Goal: Register for event/course

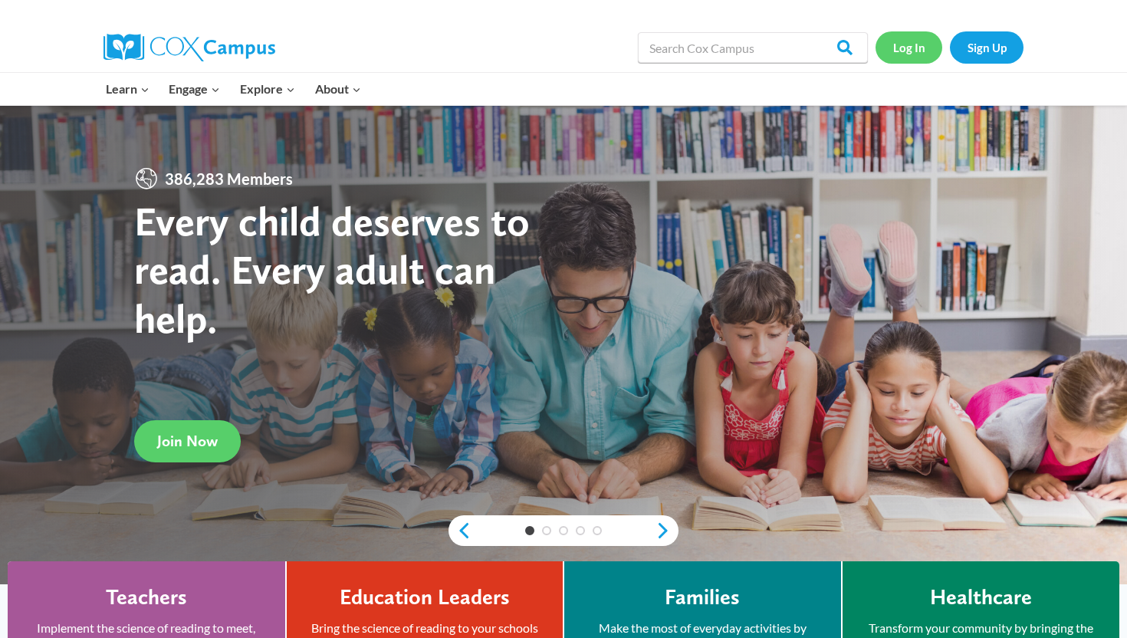
click at [920, 42] on link "Log In" at bounding box center [908, 46] width 67 height 31
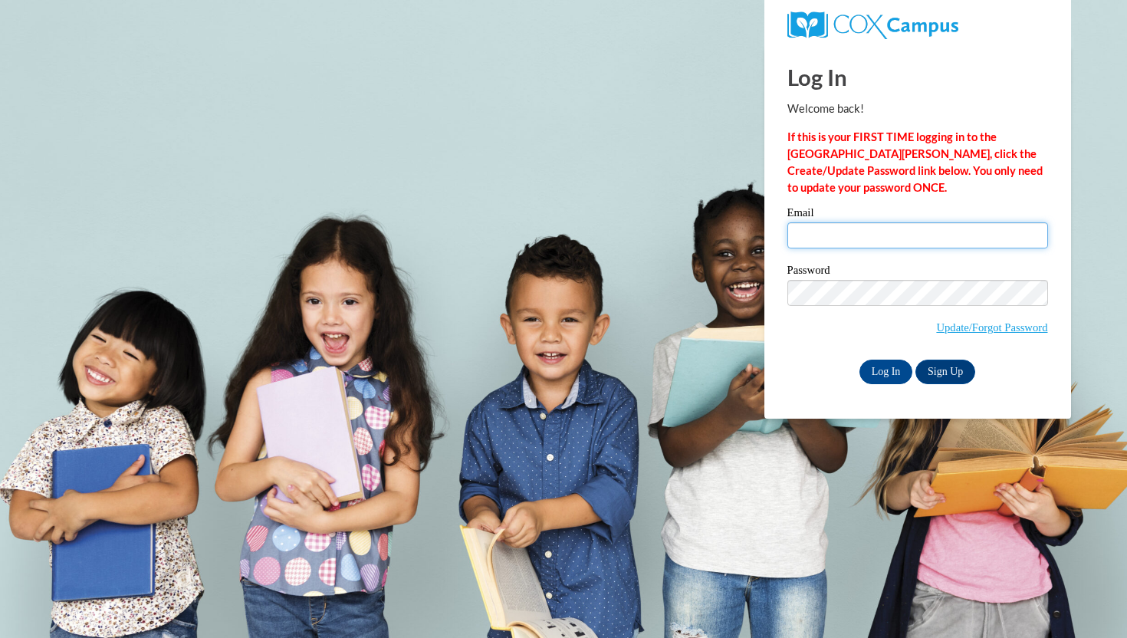
click at [857, 243] on input "Email" at bounding box center [917, 235] width 261 height 26
type input "bmlagr6864@ung.edu"
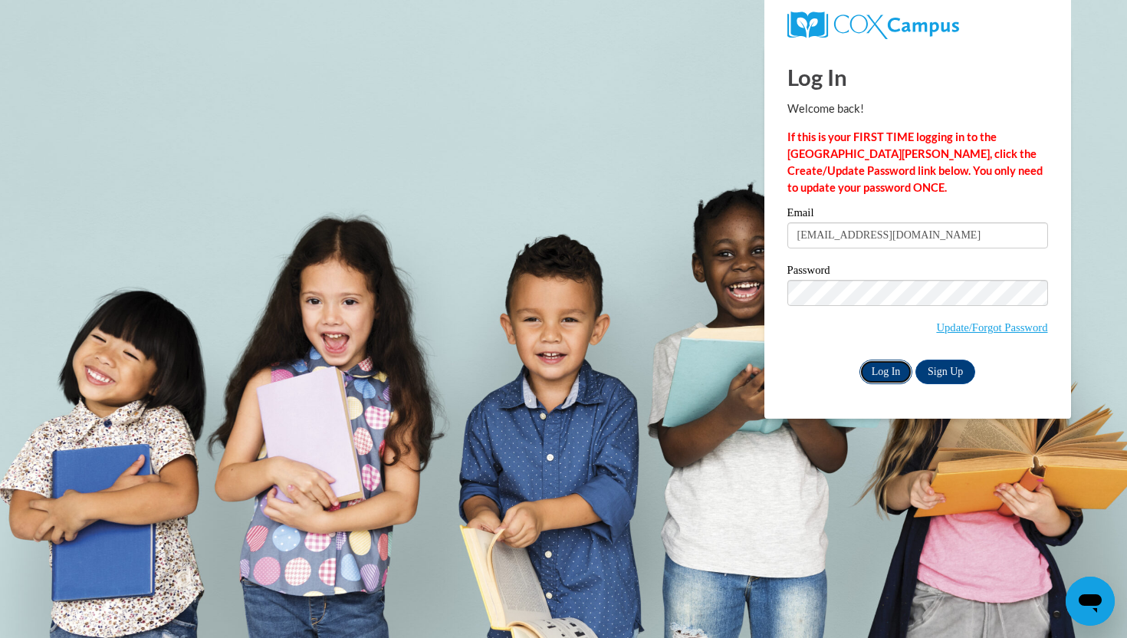
click at [884, 369] on input "Log In" at bounding box center [886, 371] width 54 height 25
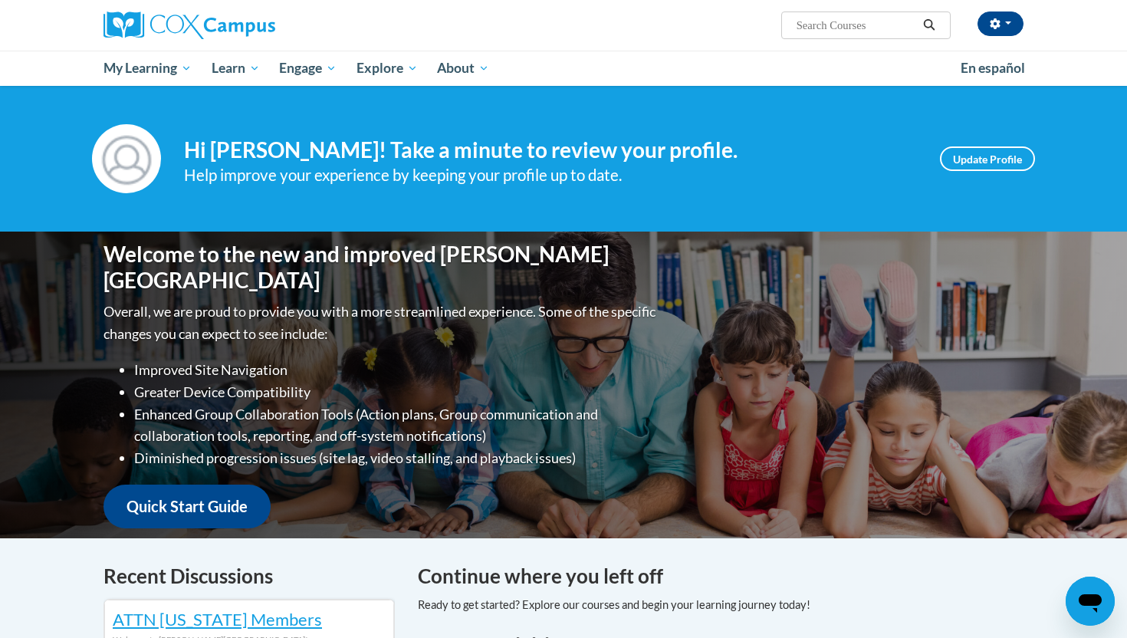
click at [816, 36] on span "Search Search..." at bounding box center [865, 25] width 169 height 28
click at [815, 31] on input "Search..." at bounding box center [856, 25] width 123 height 18
type input "phonics"
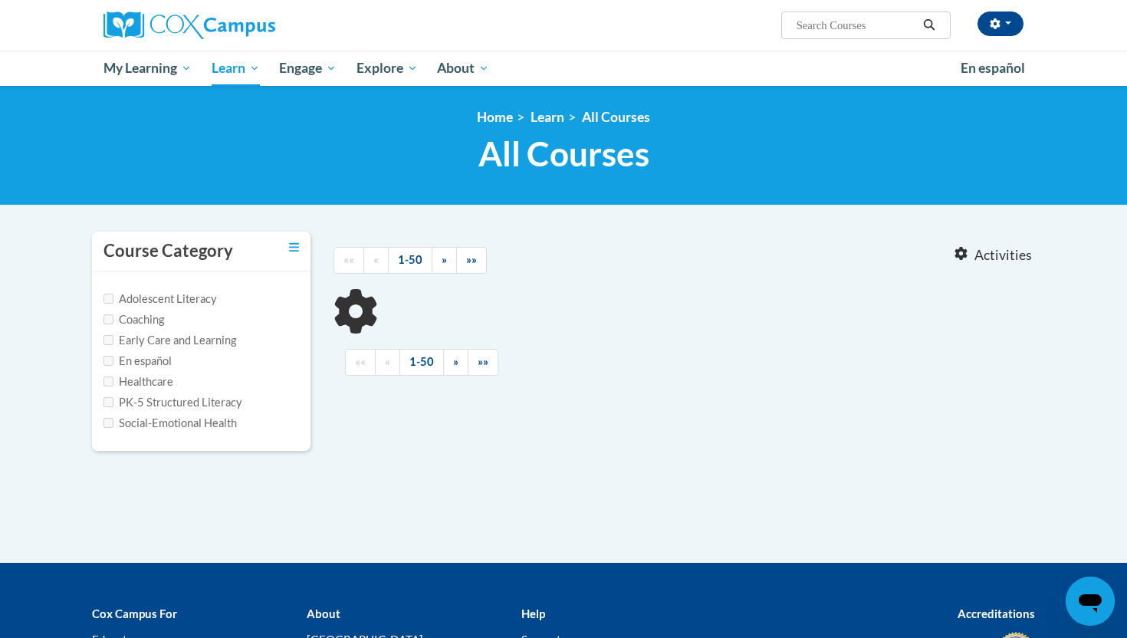
type input "phonics"
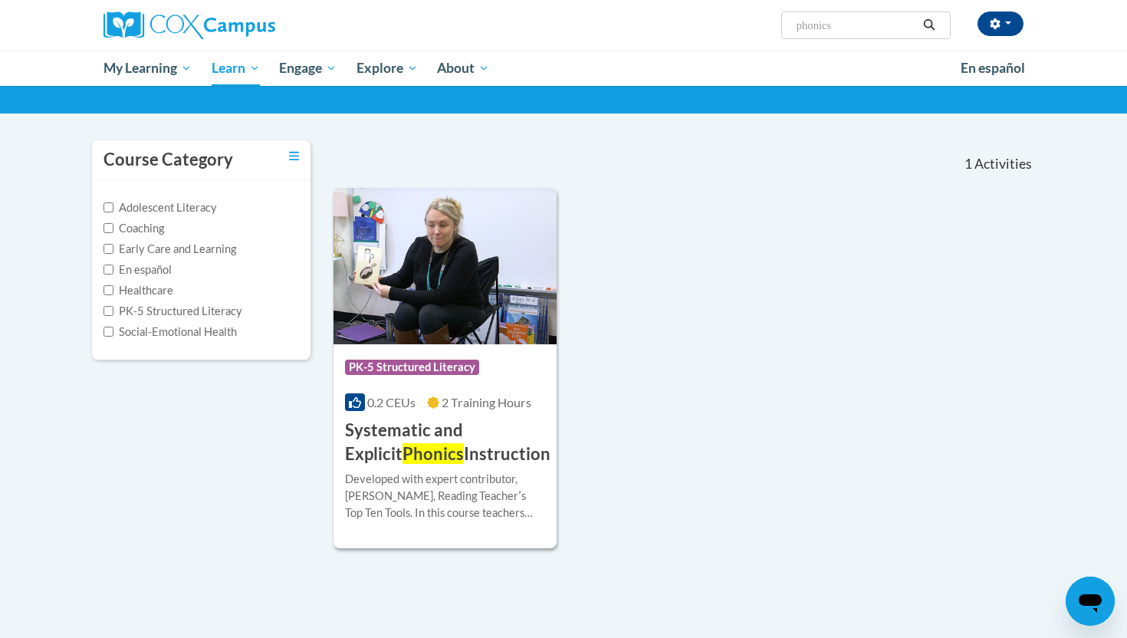
scroll to position [94, 0]
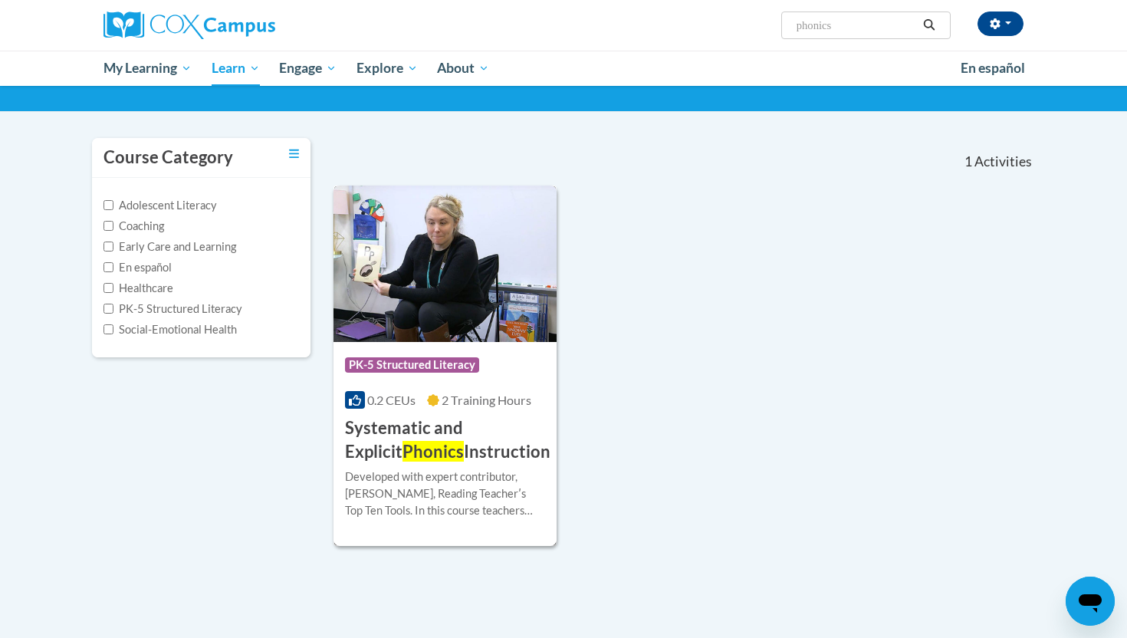
click at [461, 425] on h3 "Systematic and Explicit Phonics Instruction" at bounding box center [447, 440] width 205 height 48
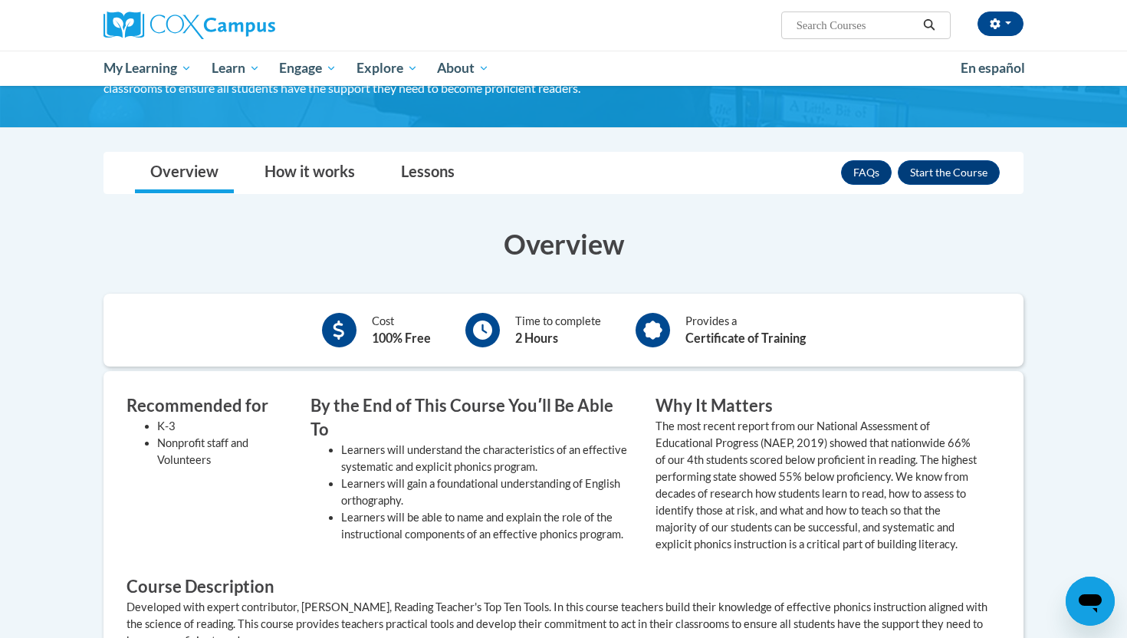
scroll to position [139, 0]
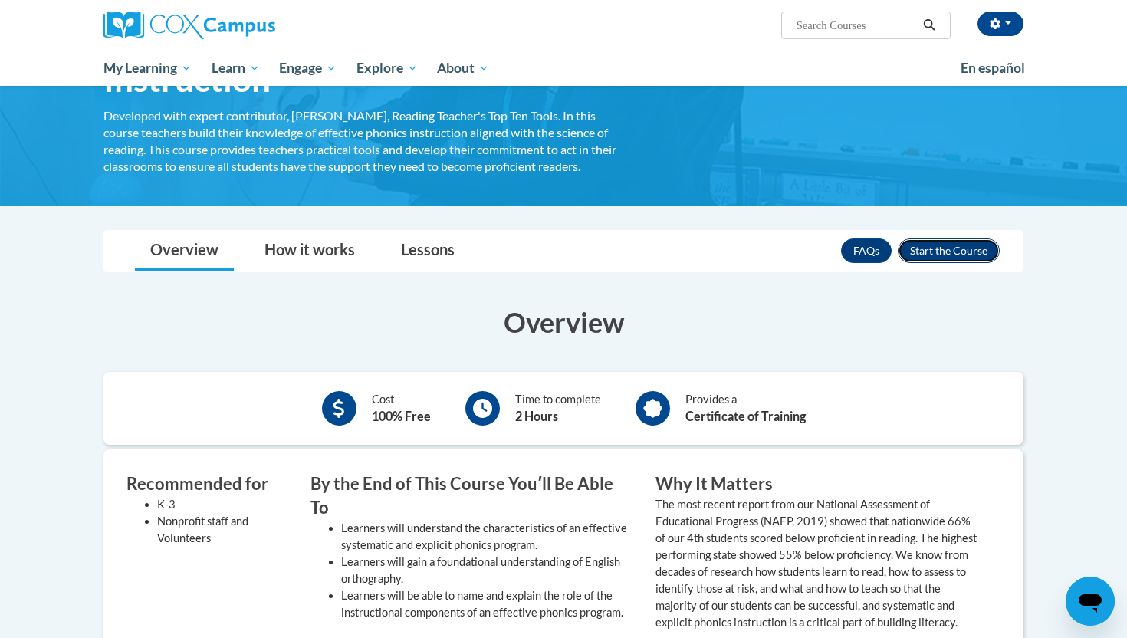
click at [960, 246] on button "Enroll" at bounding box center [949, 250] width 102 height 25
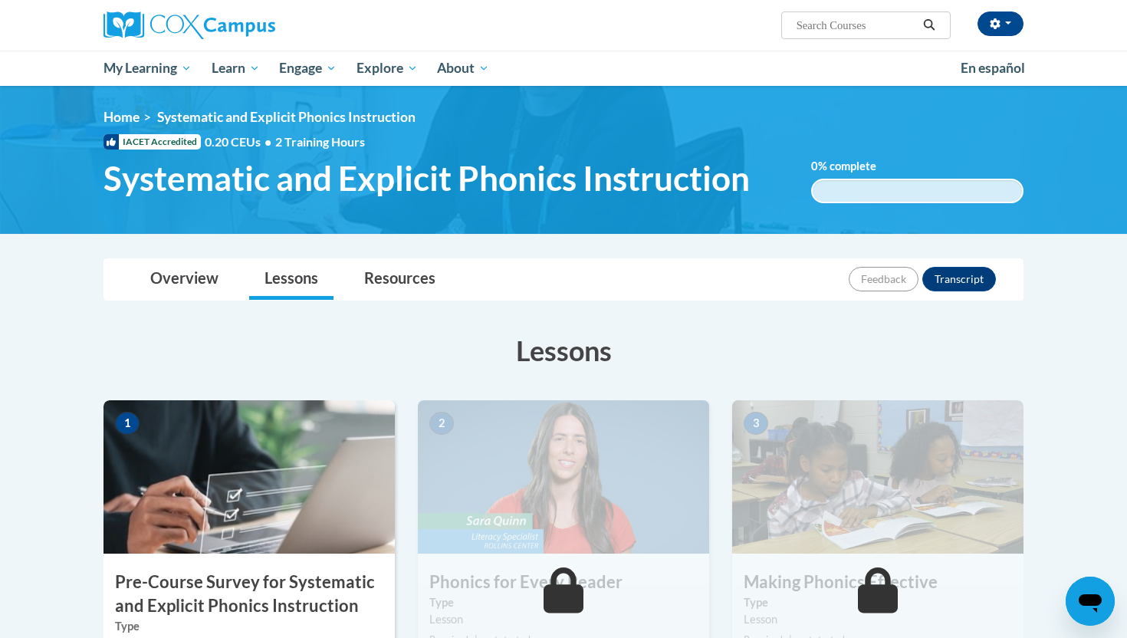
click at [264, 494] on img at bounding box center [248, 476] width 291 height 153
click at [251, 573] on h3 "Pre-Course Survey for Systematic and Explicit Phonics Instruction" at bounding box center [248, 594] width 291 height 48
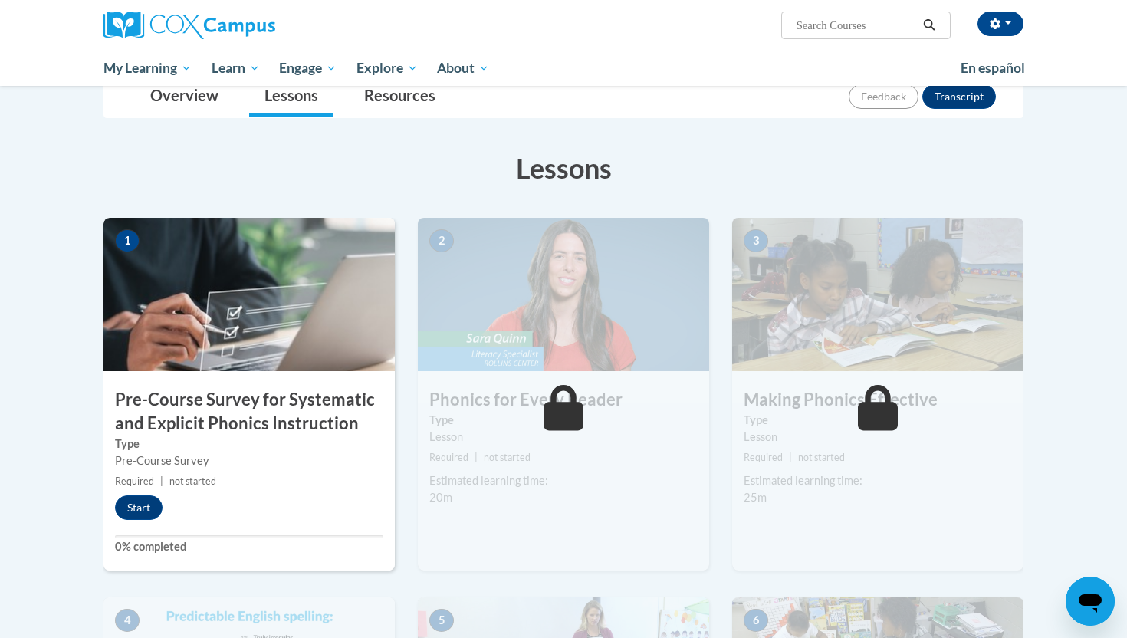
scroll to position [218, 0]
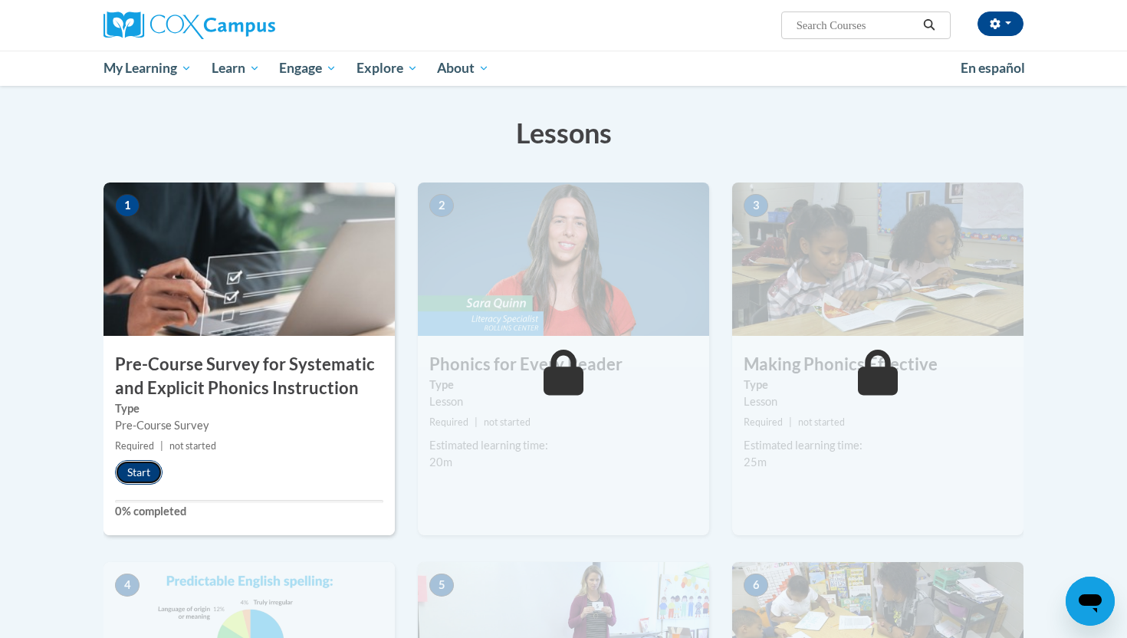
click at [139, 465] on button "Start" at bounding box center [139, 472] width 48 height 25
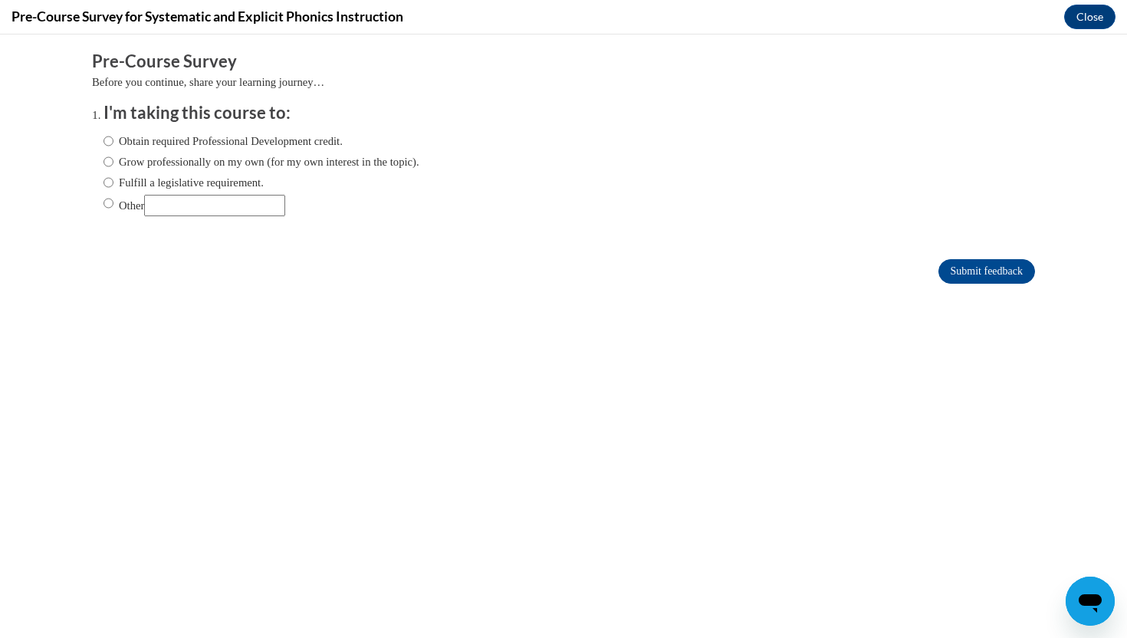
scroll to position [0, 0]
click at [117, 137] on label "Obtain required Professional Development credit." at bounding box center [222, 141] width 239 height 17
click at [113, 137] on input "Obtain required Professional Development credit." at bounding box center [108, 141] width 10 height 17
radio input "true"
click at [986, 277] on input "Submit feedback" at bounding box center [986, 271] width 97 height 25
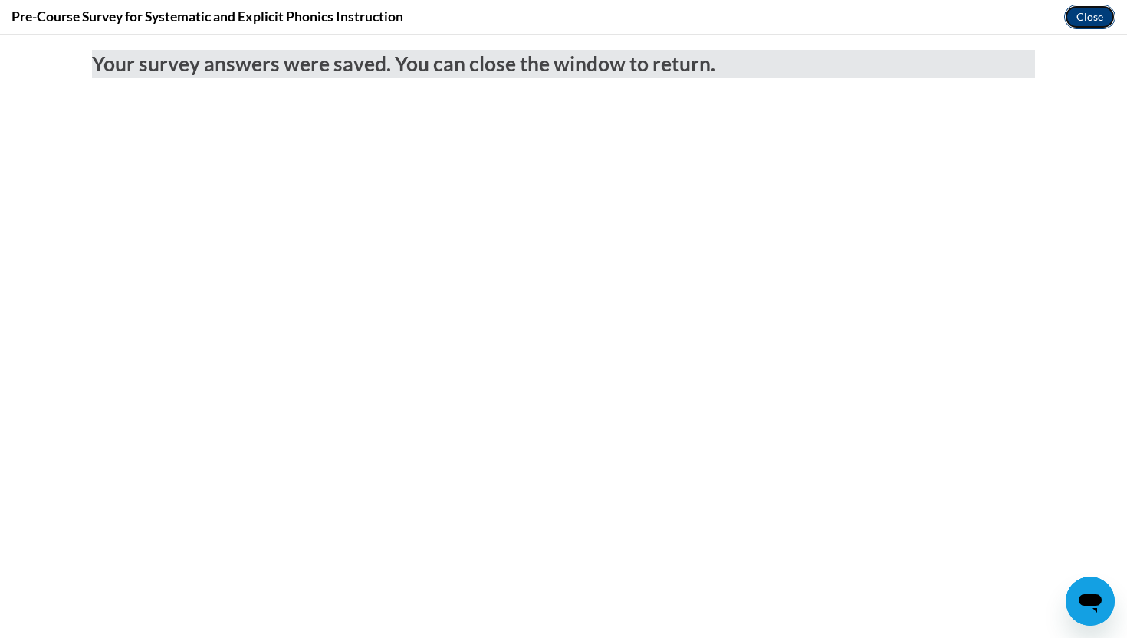
click at [1094, 15] on button "Close" at bounding box center [1089, 17] width 51 height 25
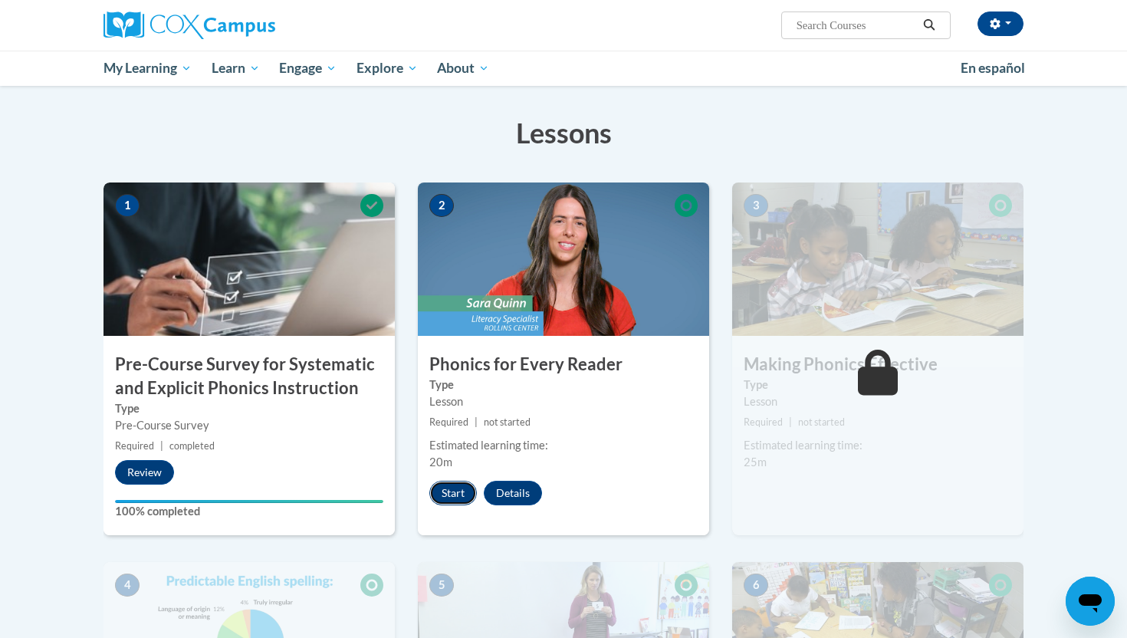
click at [455, 495] on button "Start" at bounding box center [453, 493] width 48 height 25
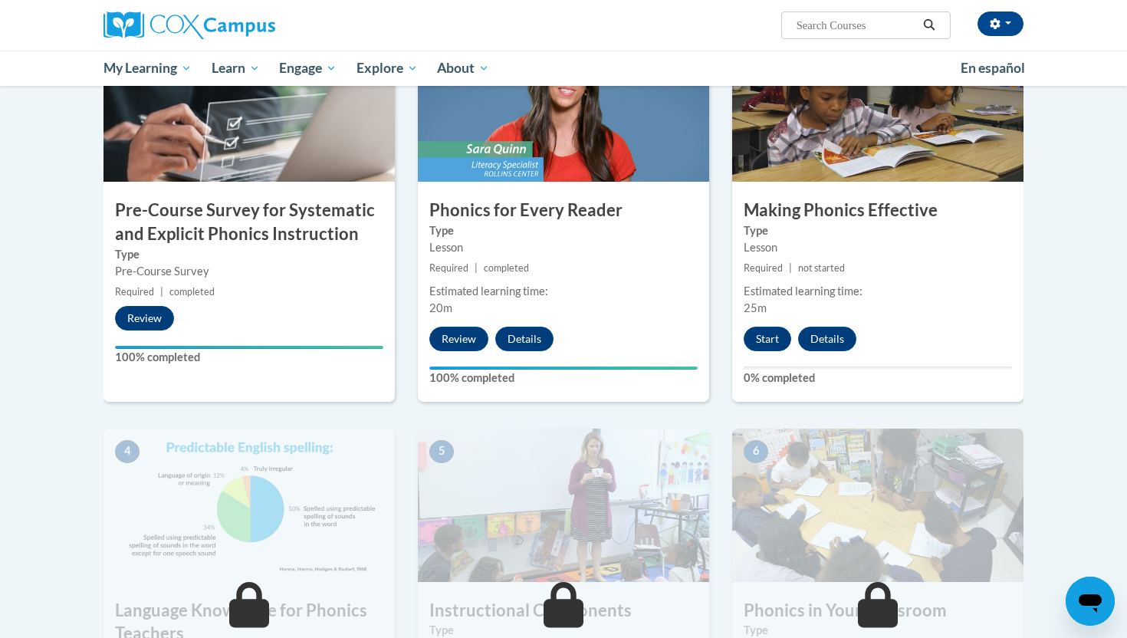
scroll to position [389, 0]
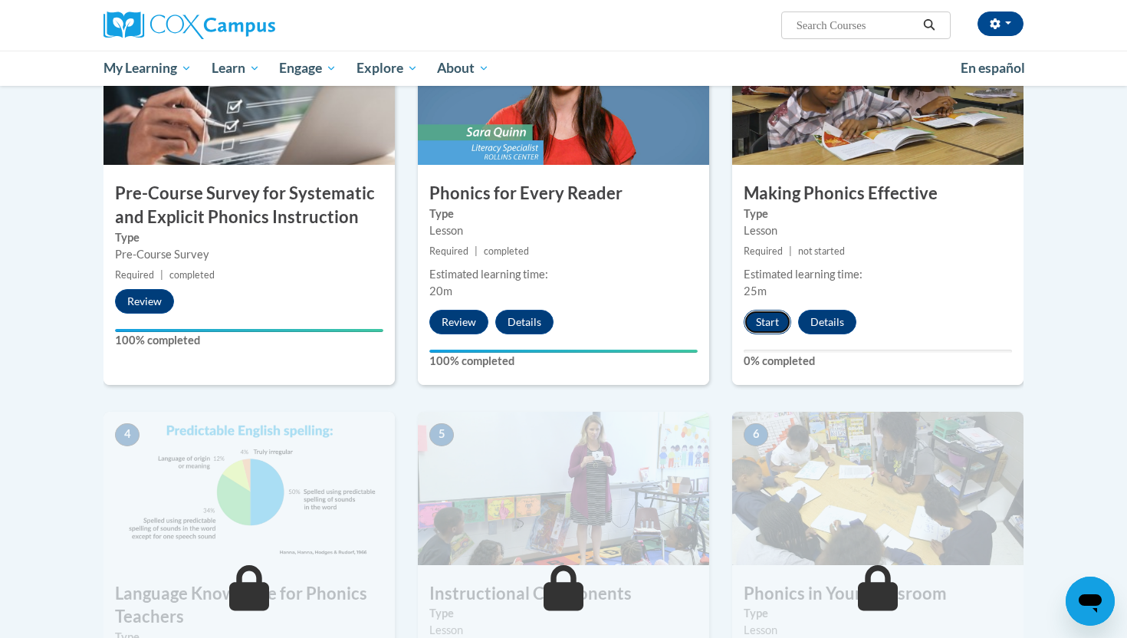
click at [756, 323] on button "Start" at bounding box center [767, 322] width 48 height 25
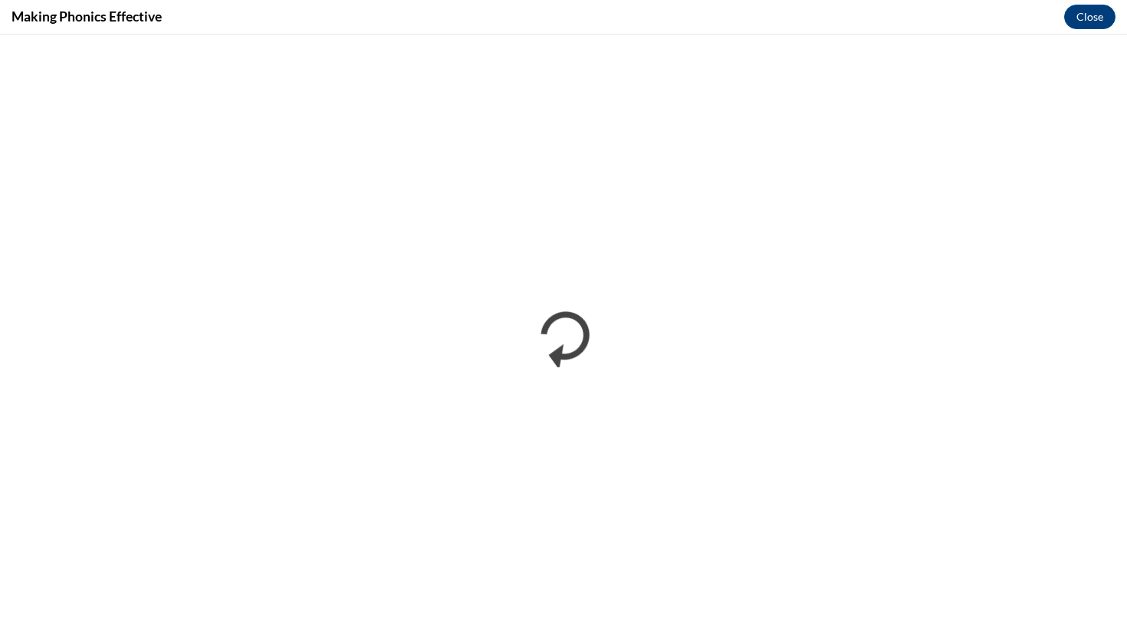
scroll to position [0, 0]
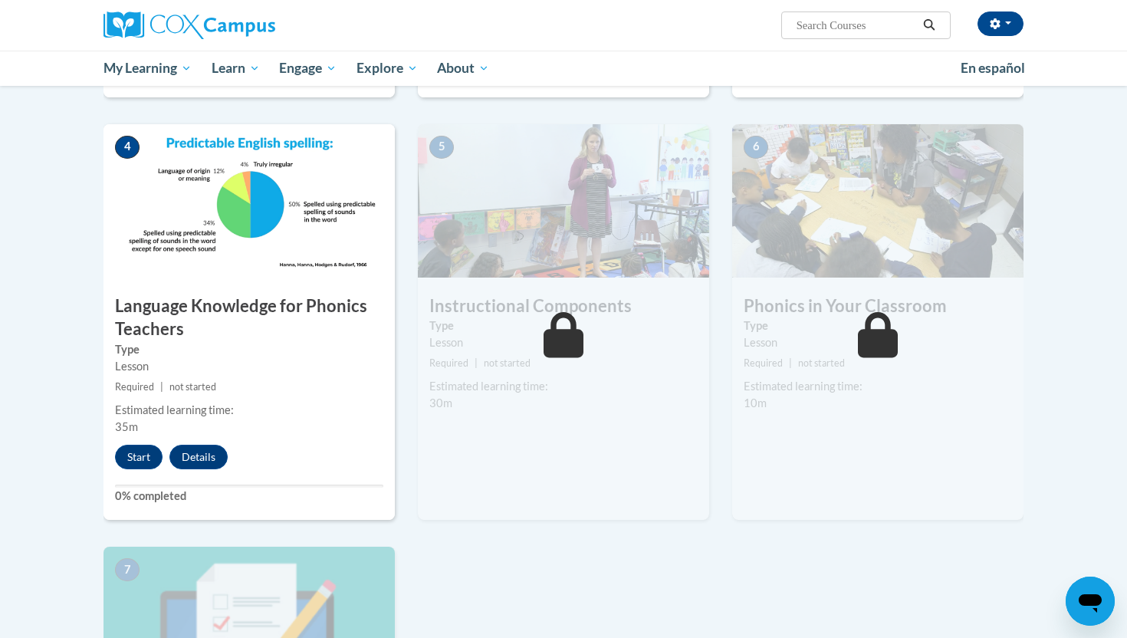
scroll to position [726, 0]
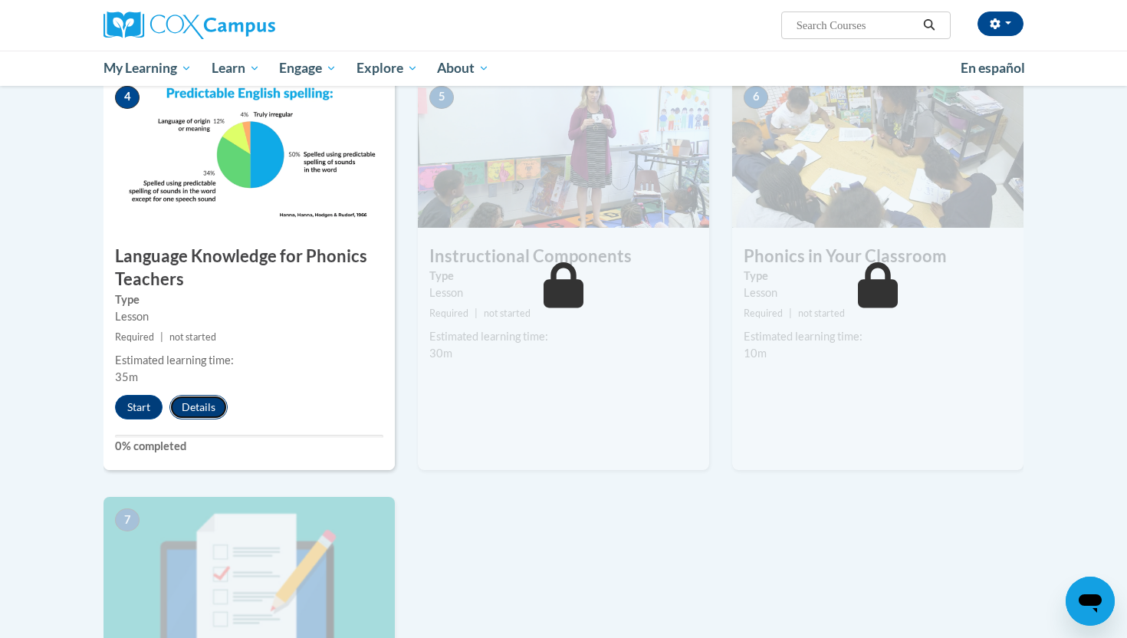
click at [195, 411] on button "Details" at bounding box center [198, 407] width 58 height 25
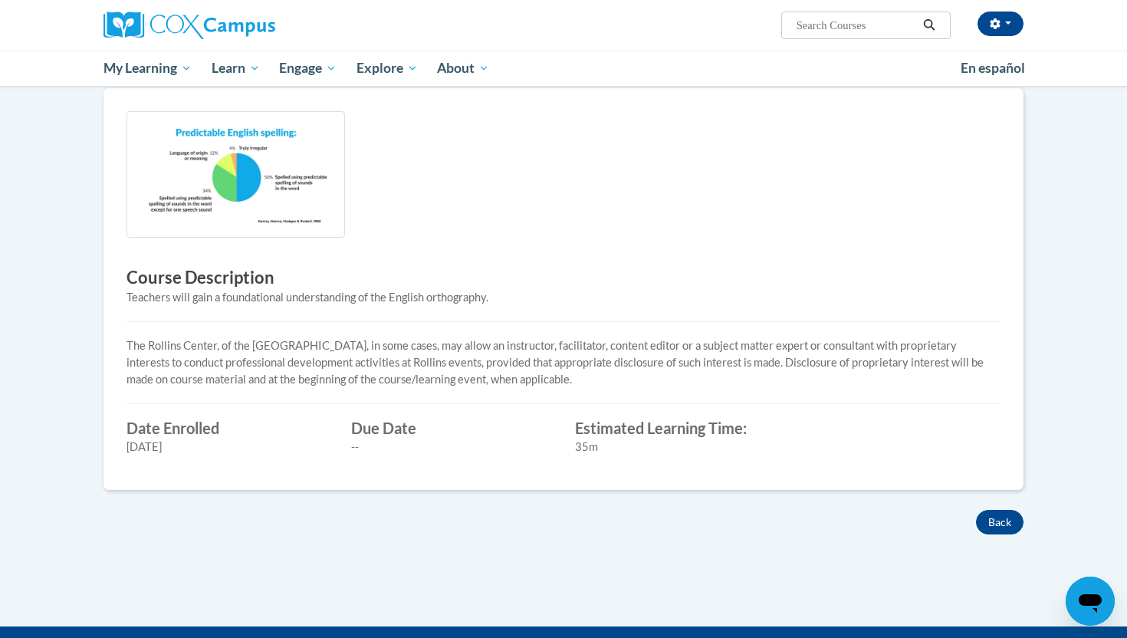
scroll to position [333, 0]
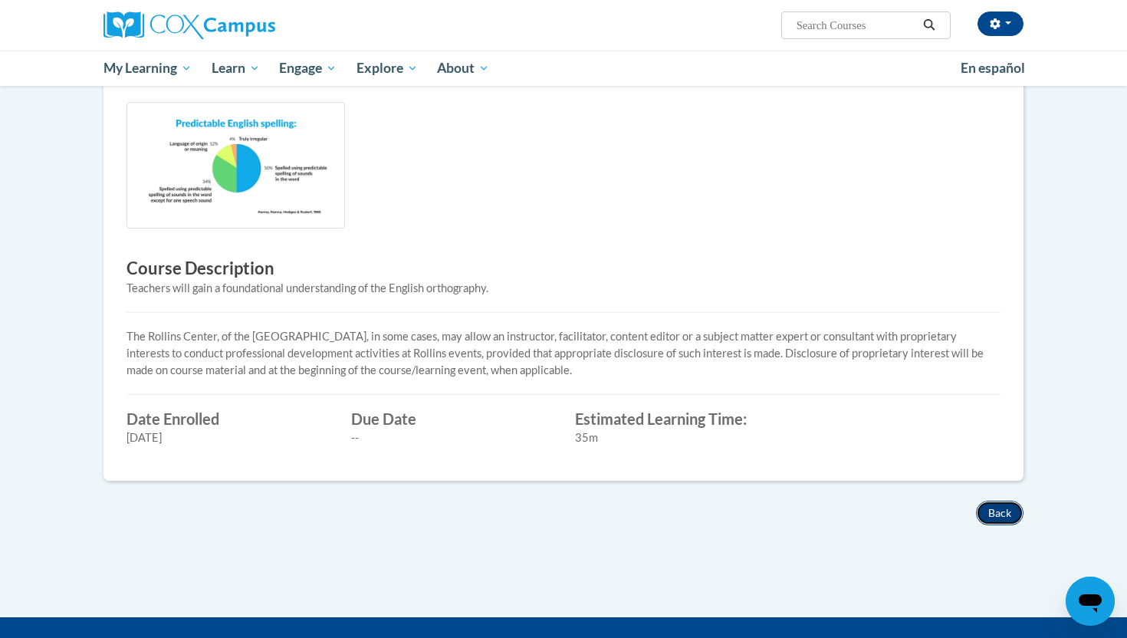
click at [1003, 511] on button "Back" at bounding box center [1000, 512] width 48 height 25
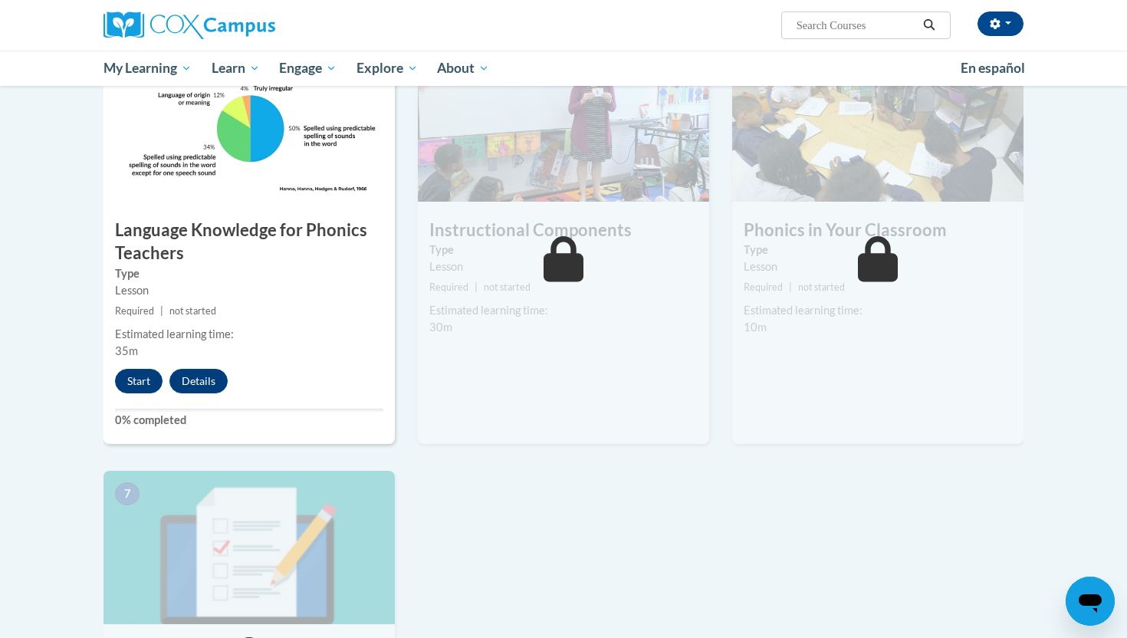
scroll to position [754, 0]
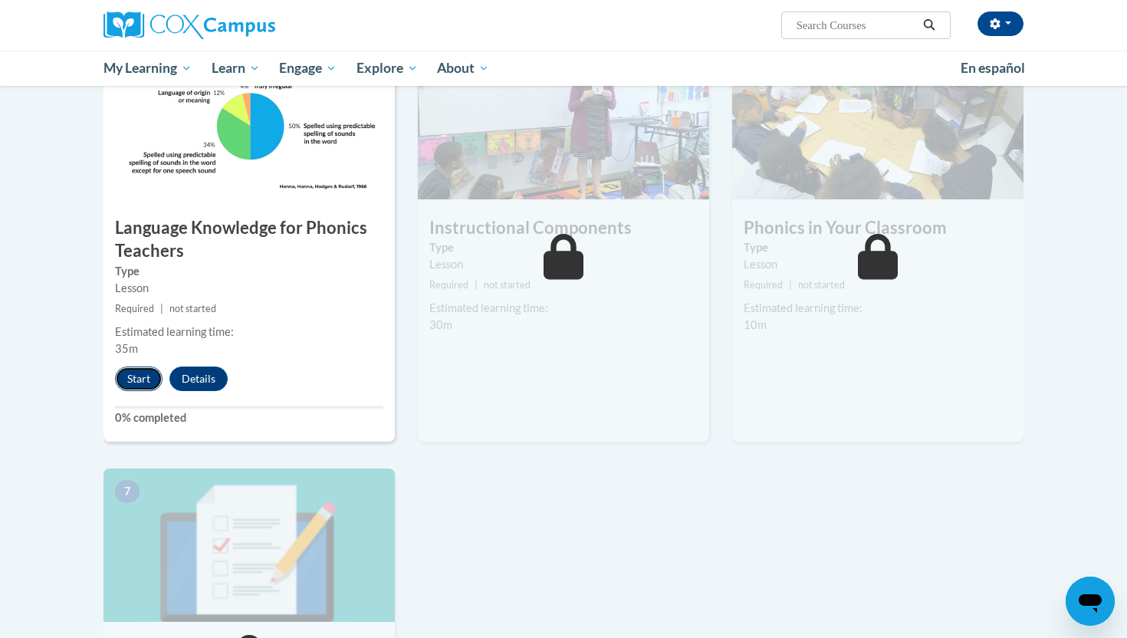
click at [134, 372] on button "Start" at bounding box center [139, 378] width 48 height 25
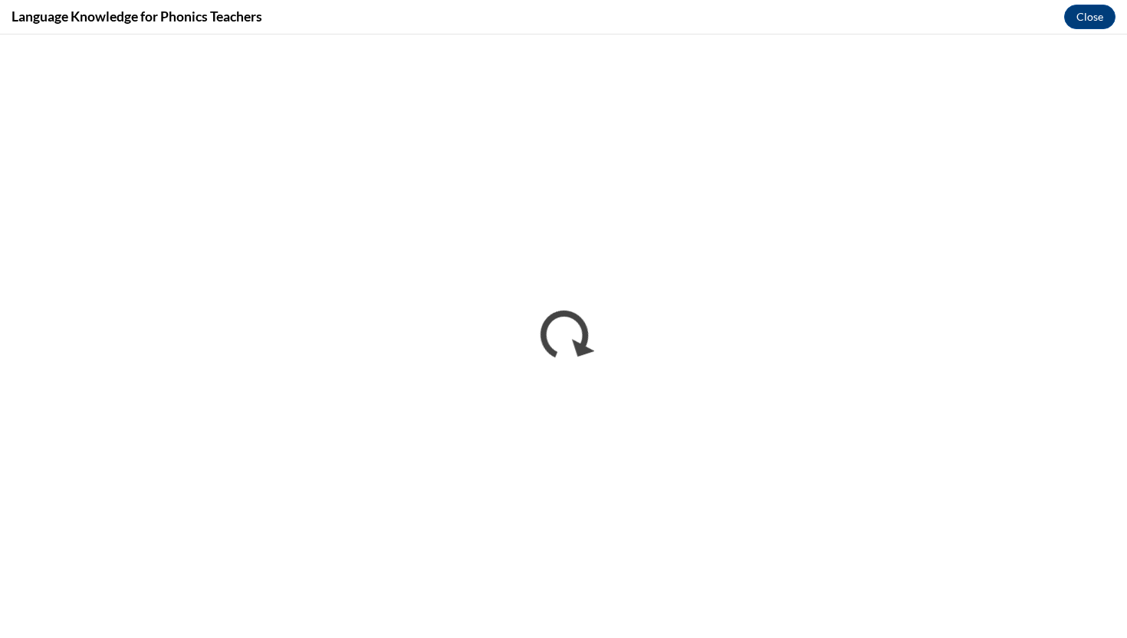
scroll to position [0, 0]
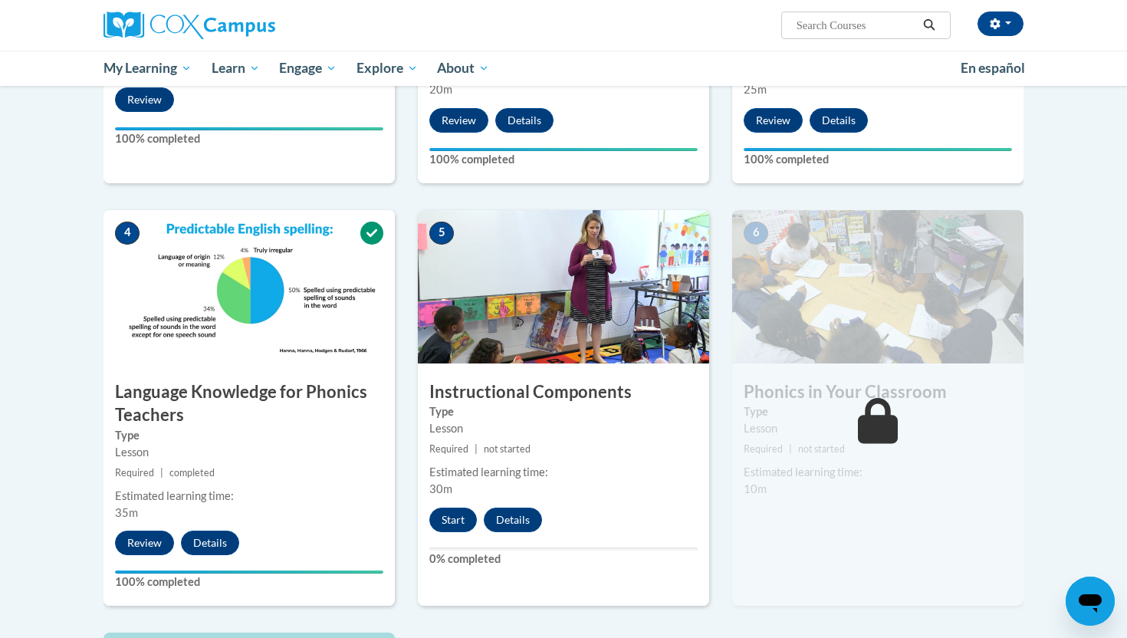
scroll to position [599, 0]
